Goal: Task Accomplishment & Management: Use online tool/utility

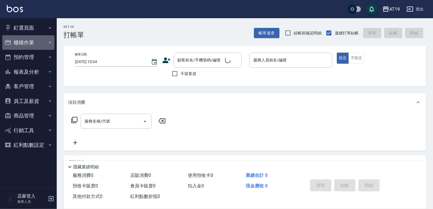
click at [40, 41] on button "櫃檯作業" at bounding box center [28, 42] width 52 height 15
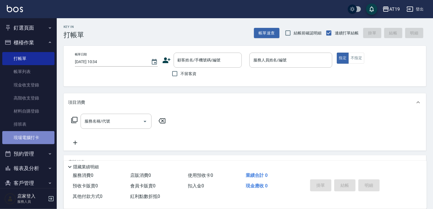
click at [39, 138] on link "現場電腦打卡" at bounding box center [28, 137] width 52 height 13
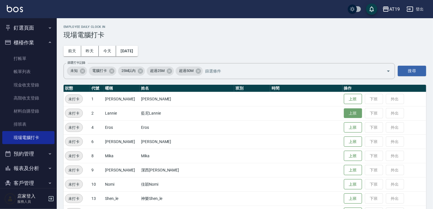
click at [344, 116] on button "上班" at bounding box center [353, 113] width 18 height 10
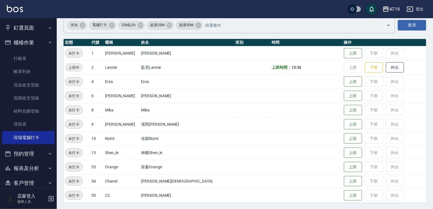
scroll to position [46, 0]
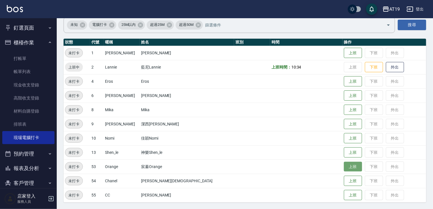
click at [344, 163] on button "上班" at bounding box center [353, 167] width 18 height 10
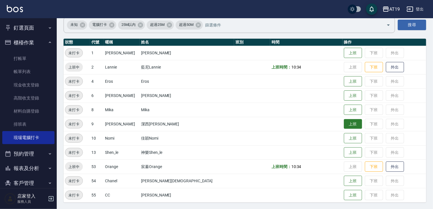
click at [344, 122] on button "上班" at bounding box center [353, 124] width 18 height 10
click at [344, 138] on button "上班" at bounding box center [353, 138] width 18 height 10
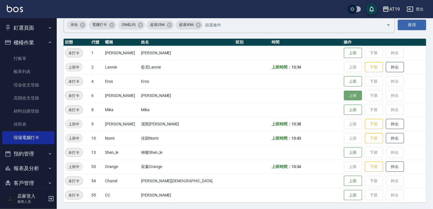
click at [344, 95] on button "上班" at bounding box center [353, 96] width 18 height 10
click at [344, 82] on button "上班" at bounding box center [353, 81] width 18 height 10
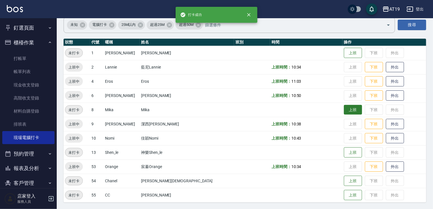
click at [344, 108] on button "上班" at bounding box center [353, 110] width 18 height 10
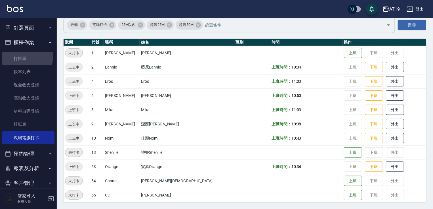
drag, startPoint x: 22, startPoint y: 57, endPoint x: 24, endPoint y: 49, distance: 7.9
click at [22, 56] on link "打帳單" at bounding box center [28, 58] width 52 height 13
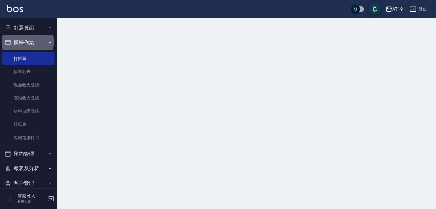
drag, startPoint x: 27, startPoint y: 41, endPoint x: 37, endPoint y: 0, distance: 42.2
click at [28, 39] on button "櫃檯作業" at bounding box center [28, 42] width 52 height 15
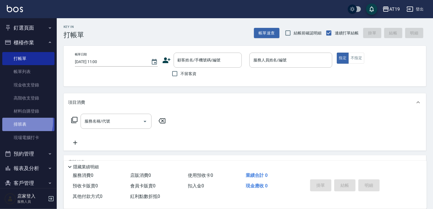
click at [16, 122] on link "排班表" at bounding box center [28, 124] width 52 height 13
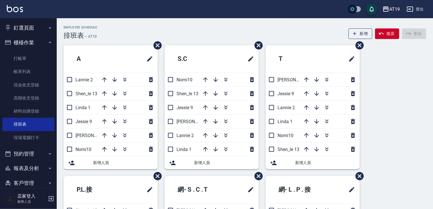
click at [405, 64] on div "A Lannie 2 [PERSON_NAME] 13 Linda 1 Jessie 9 [PERSON_NAME] 6 Nomi10 新增人員 S.C No…" at bounding box center [242, 175] width 370 height 261
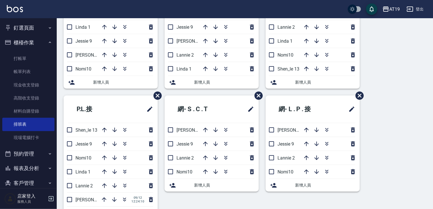
scroll to position [91, 0]
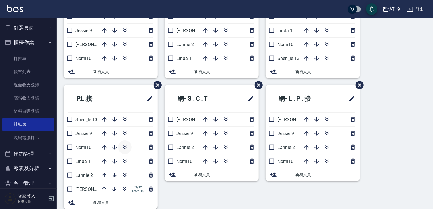
click at [124, 148] on icon "button" at bounding box center [125, 147] width 7 height 7
